Goal: Feedback & Contribution: Leave review/rating

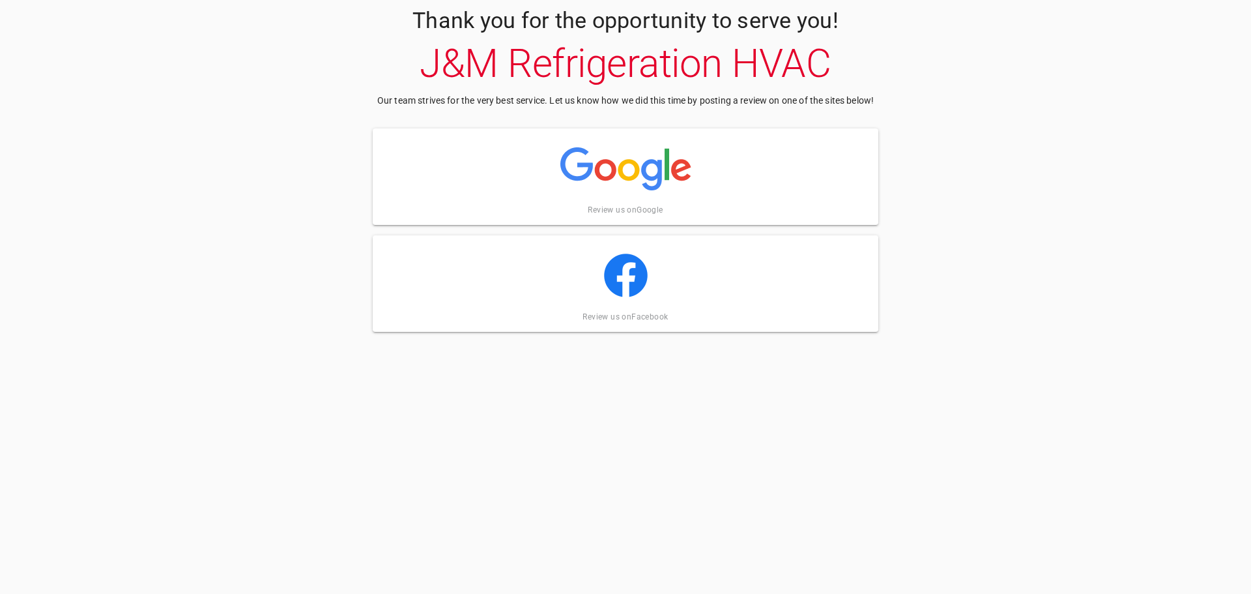
click at [667, 196] on img at bounding box center [625, 168] width 131 height 65
